Goal: Information Seeking & Learning: Learn about a topic

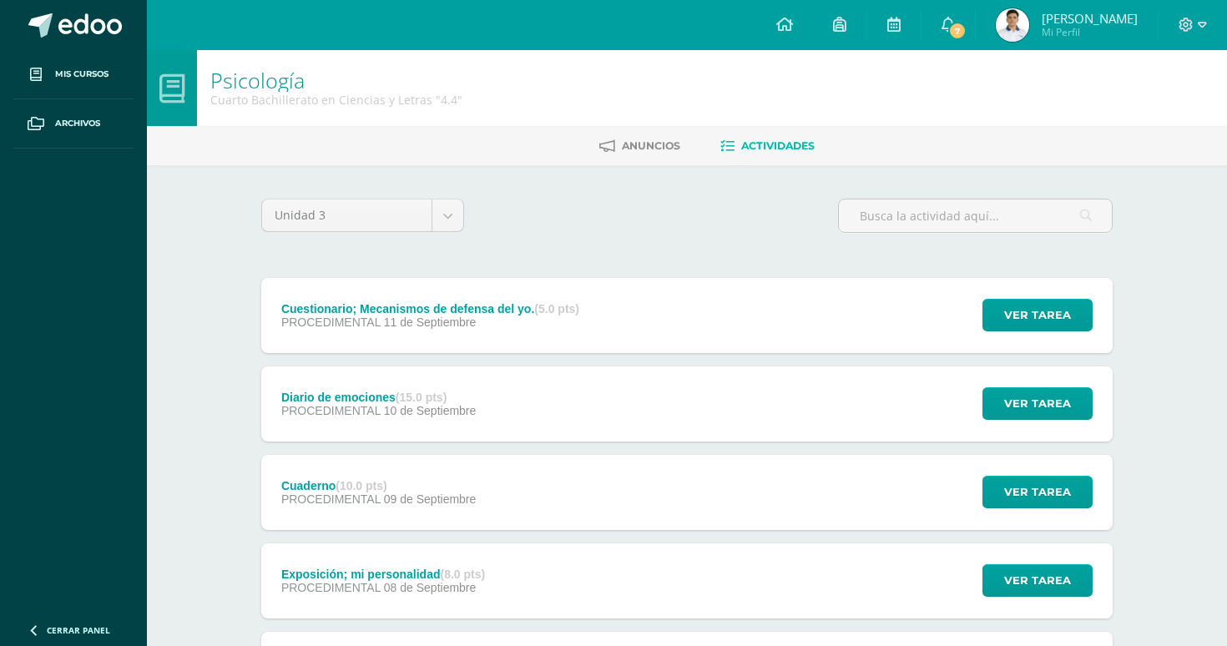
click at [755, 280] on div "Cuestionario; Mecanismos de defensa del yo. (5.0 pts) PROCEDIMENTAL [DATE] Ver …" at bounding box center [686, 315] width 851 height 75
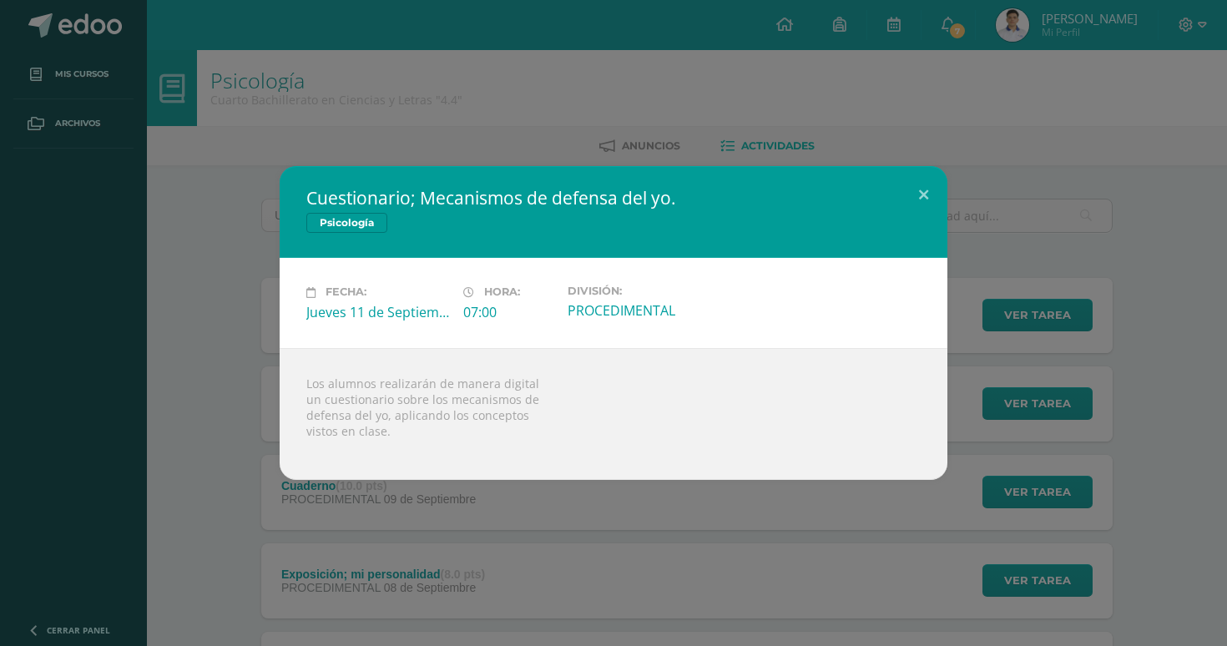
click at [1048, 284] on div "Cuestionario; Mecanismos de defensa del yo. Psicología Fecha: [DATE] Hora: 07:0…" at bounding box center [614, 322] width 1214 height 313
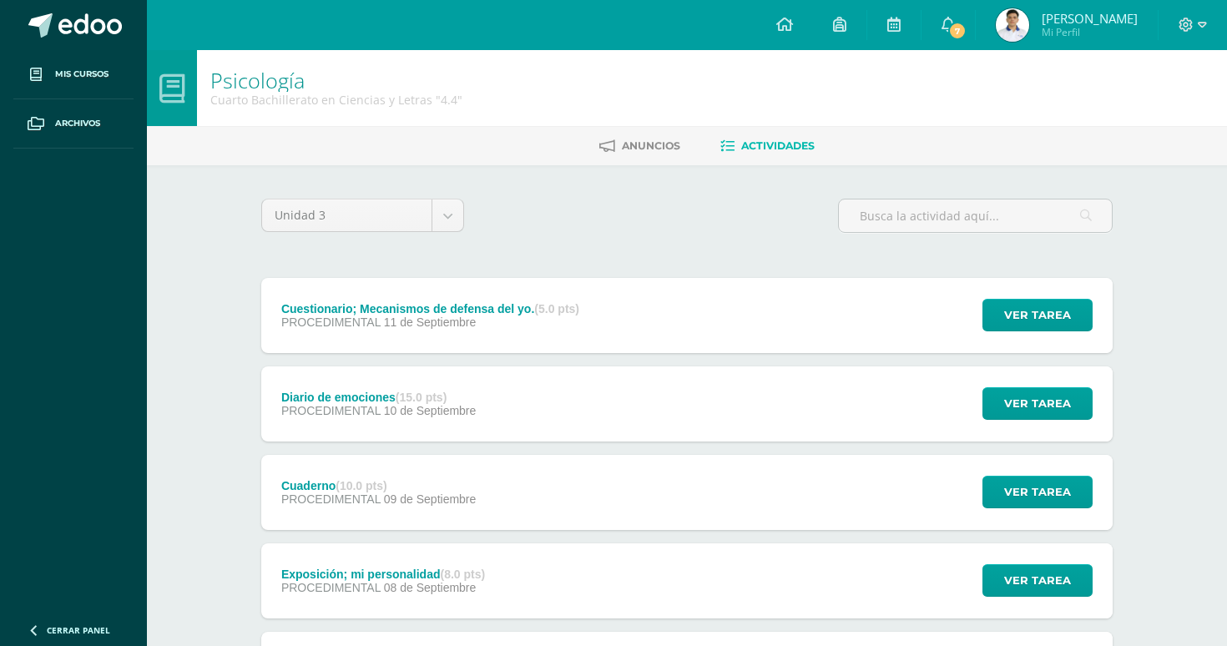
click at [651, 391] on div "Diario de emociones (15.0 pts) PROCEDIMENTAL [DATE] Ver tarea Diario de emocion…" at bounding box center [686, 403] width 851 height 75
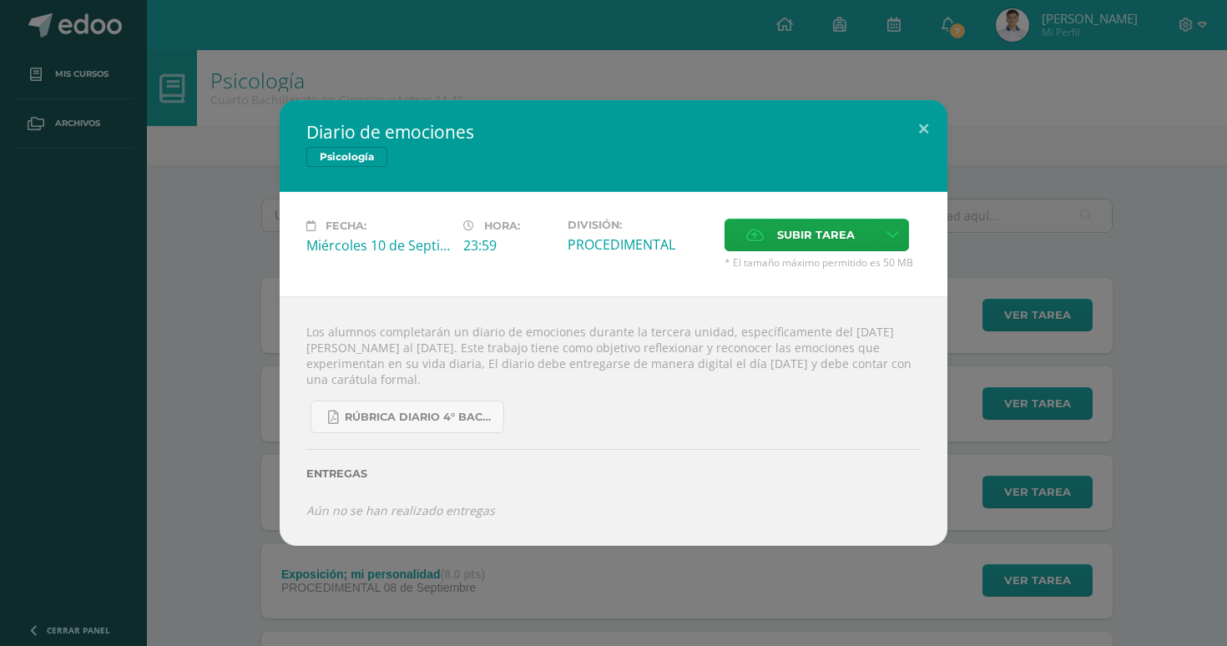
click at [1159, 141] on div "Diario de emociones Psicología Fecha: [DATE] Hora: 23:59 División: Subir tarea" at bounding box center [614, 322] width 1214 height 445
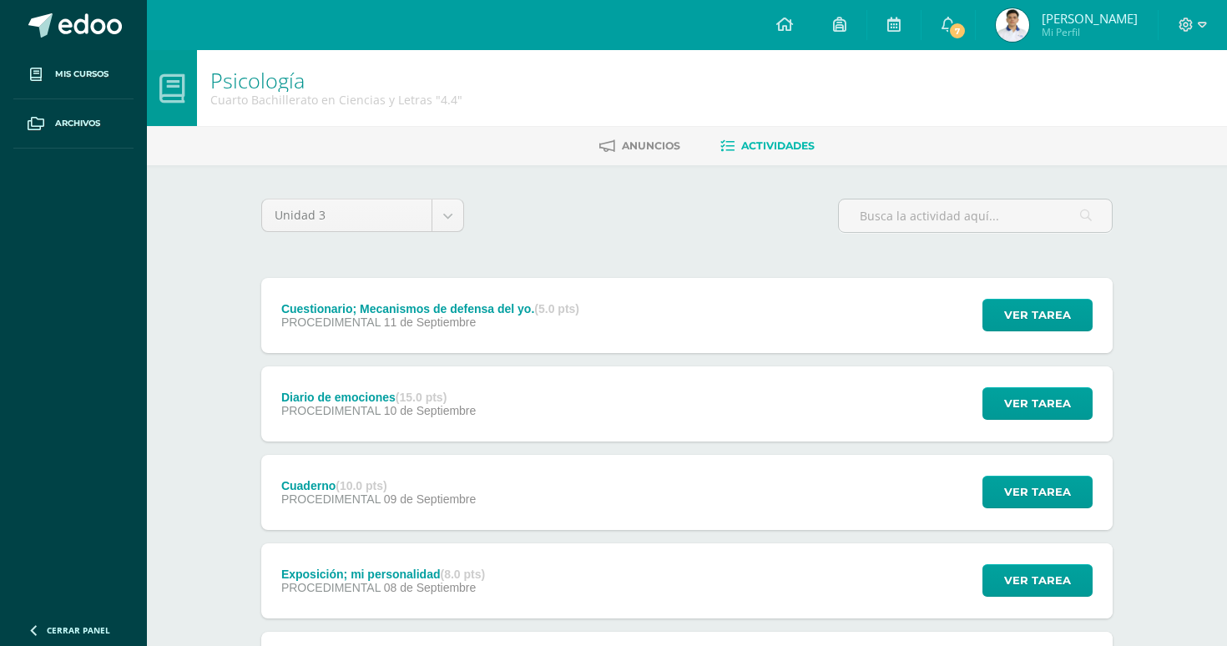
click at [563, 493] on div "Cuaderno (10.0 pts) PROCEDIMENTAL [DATE] Ver tarea [GEOGRAPHIC_DATA] Psicología…" at bounding box center [686, 492] width 851 height 75
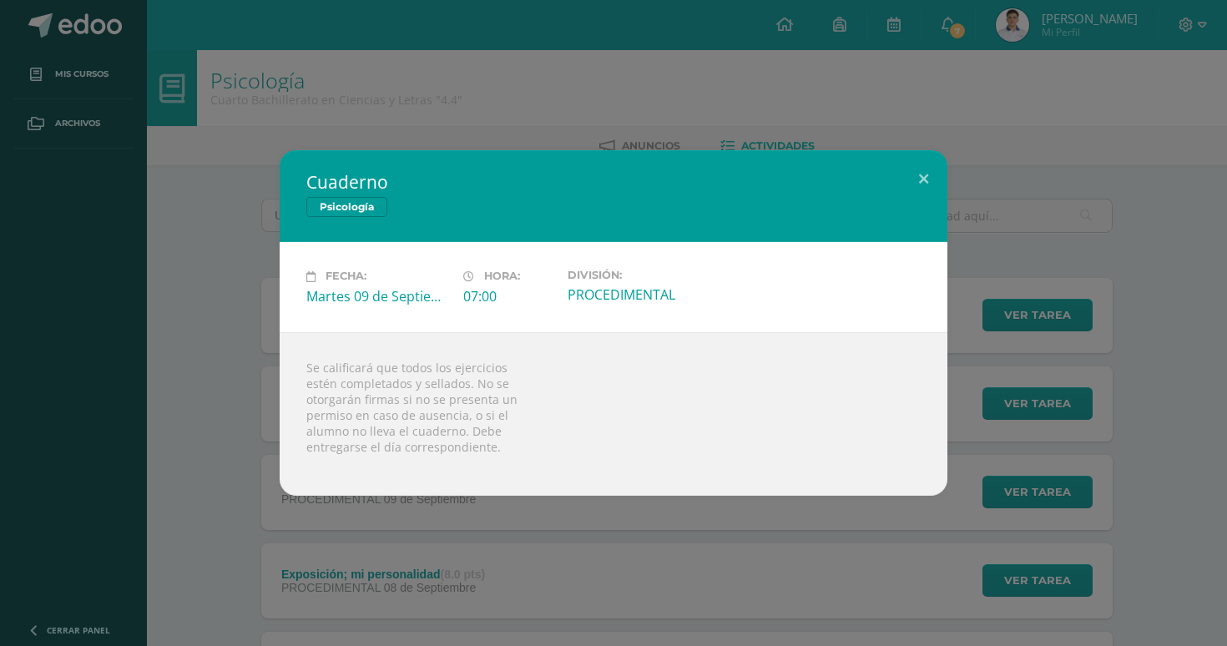
click at [623, 550] on div "Cuaderno Psicología Fecha: [DATE] Hora: 07:00 División: PROCEDIMENTAL" at bounding box center [613, 323] width 1227 height 646
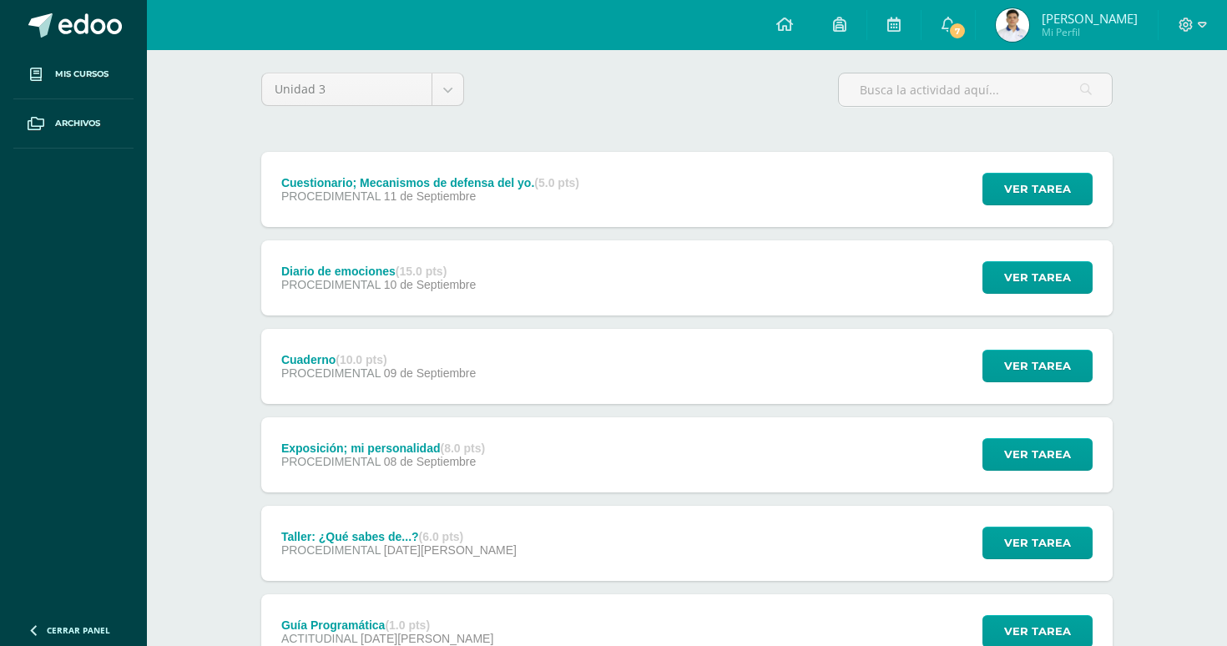
click at [605, 472] on div "Exposición; mi personalidad (8.0 pts) PROCEDIMENTAL [DATE] Ver tarea Exposición…" at bounding box center [686, 454] width 851 height 75
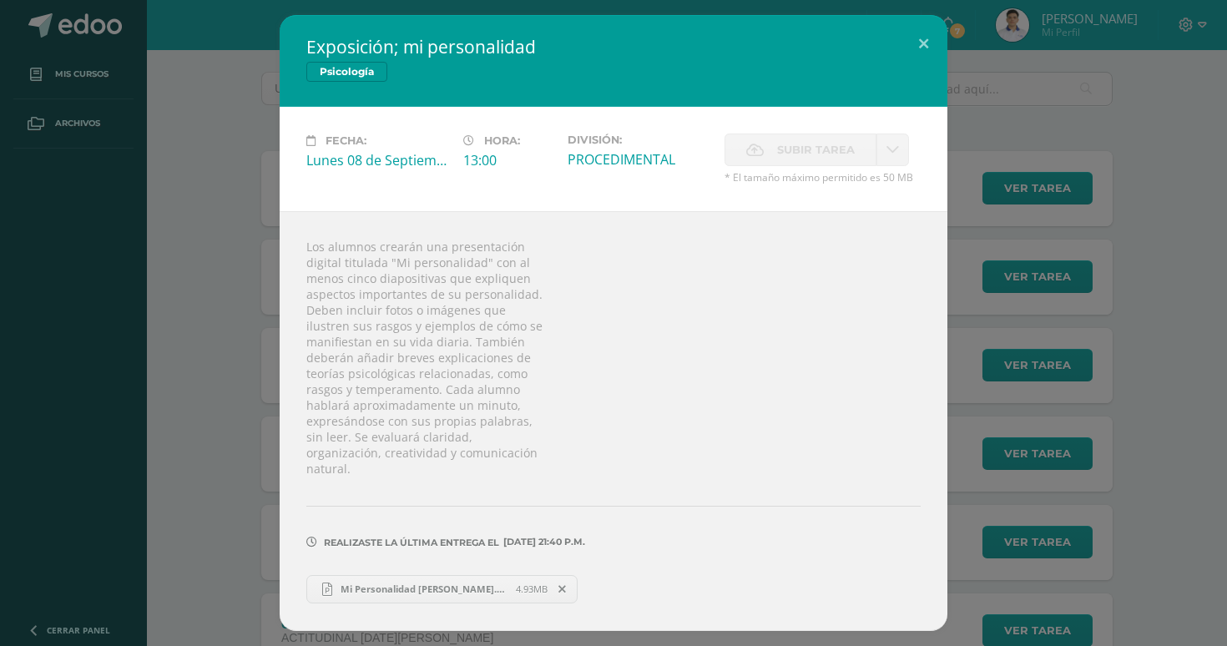
click at [478, 593] on span "Mi Personalidad [PERSON_NAME].pptx" at bounding box center [424, 589] width 184 height 13
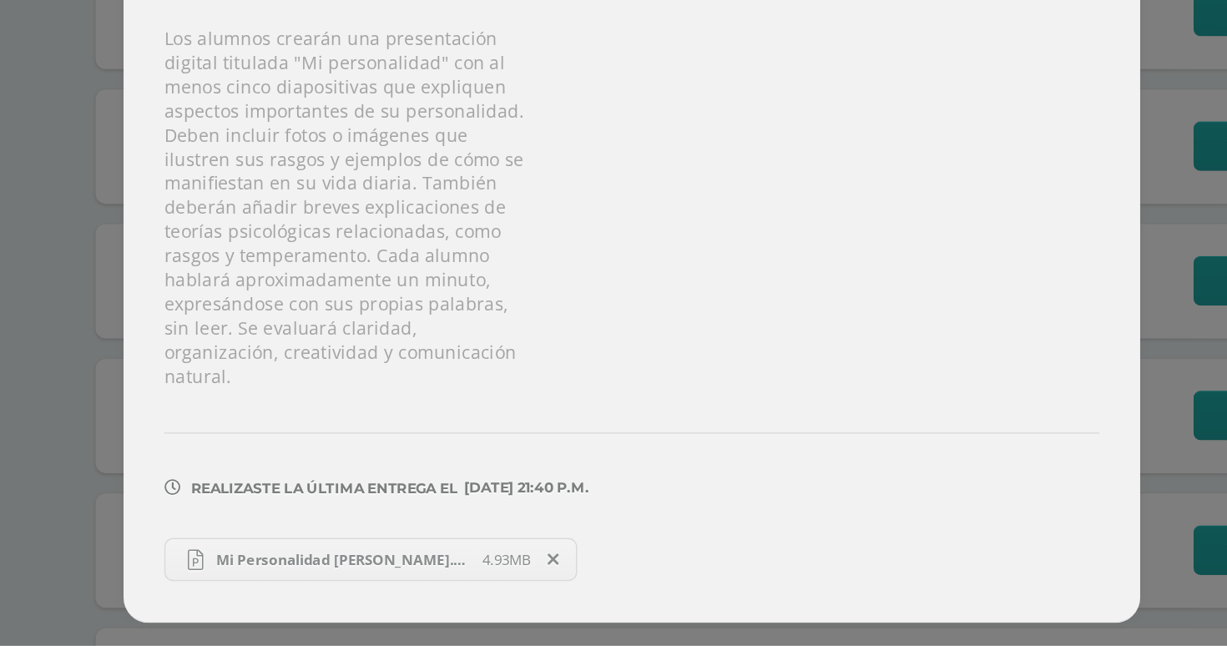
scroll to position [87, 0]
click at [367, 247] on div "Los alumnos crearán una presentación digital titulada "Mi personalidad" con al …" at bounding box center [614, 420] width 668 height 419
click at [306, 575] on link "Mi Personalidad [PERSON_NAME].pptx 4.93MB" at bounding box center [441, 589] width 271 height 28
click at [564, 211] on div "Los alumnos crearán una presentación digital titulada "Mi personalidad" con al …" at bounding box center [614, 420] width 668 height 419
